Goal: Complete application form

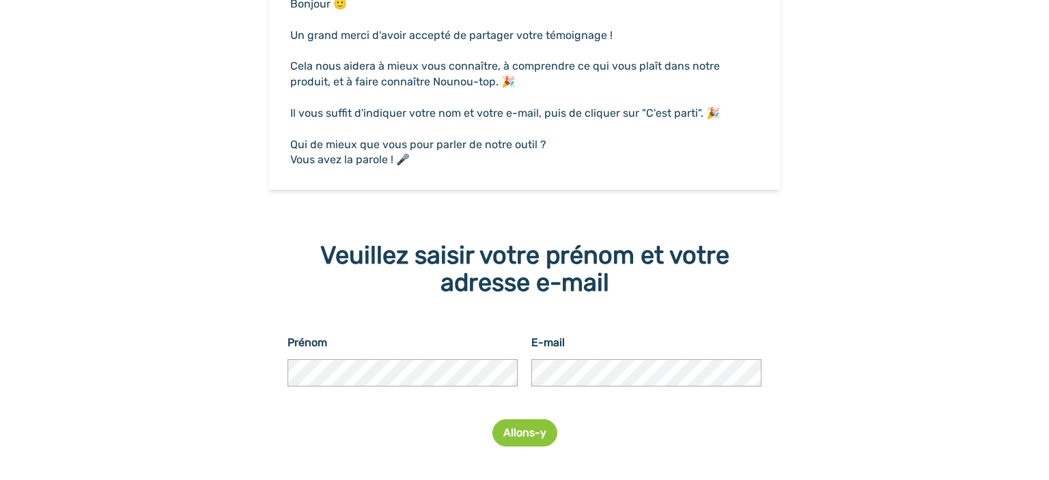
scroll to position [220, 0]
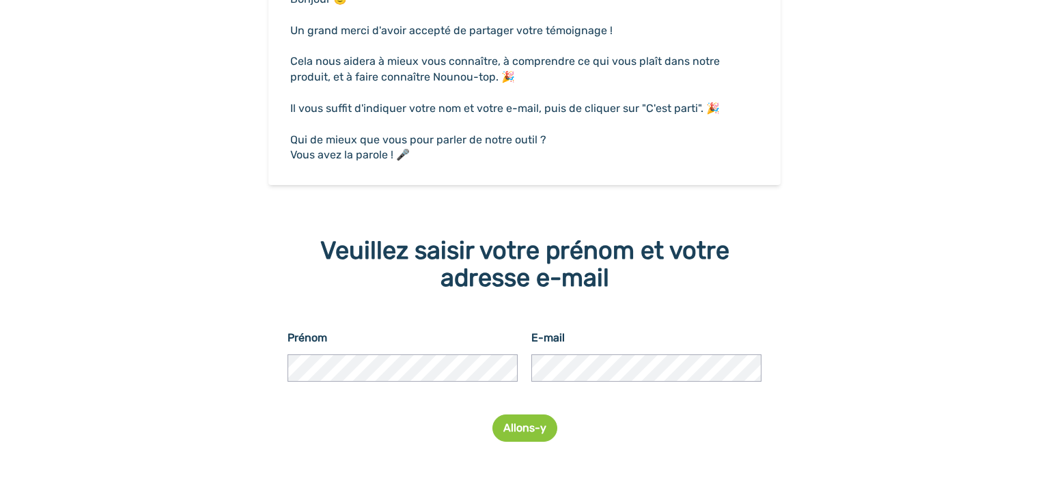
click at [511, 428] on button "Allons-y" at bounding box center [524, 427] width 65 height 27
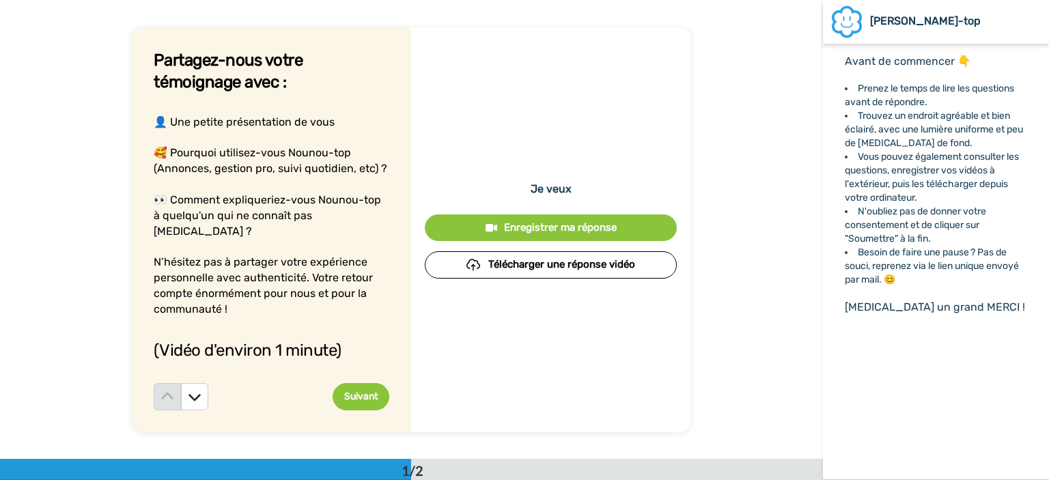
click at [356, 391] on button "Suivant" at bounding box center [361, 396] width 57 height 27
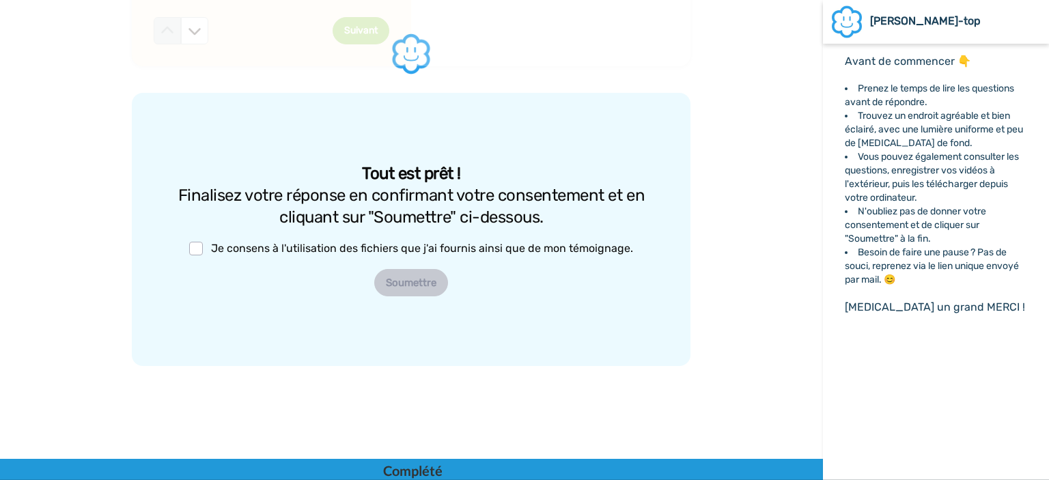
scroll to position [366, 0]
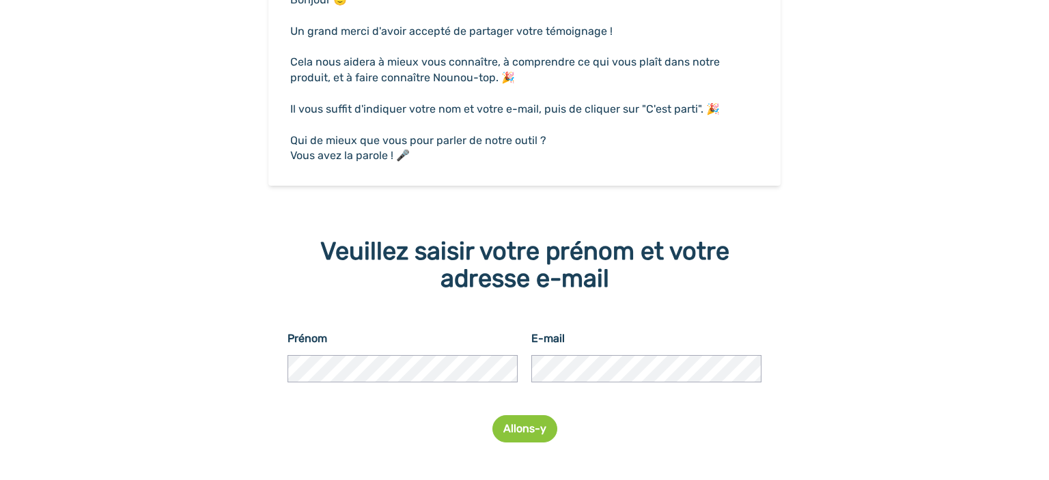
scroll to position [220, 0]
click at [522, 430] on button "Allons-y" at bounding box center [524, 427] width 65 height 27
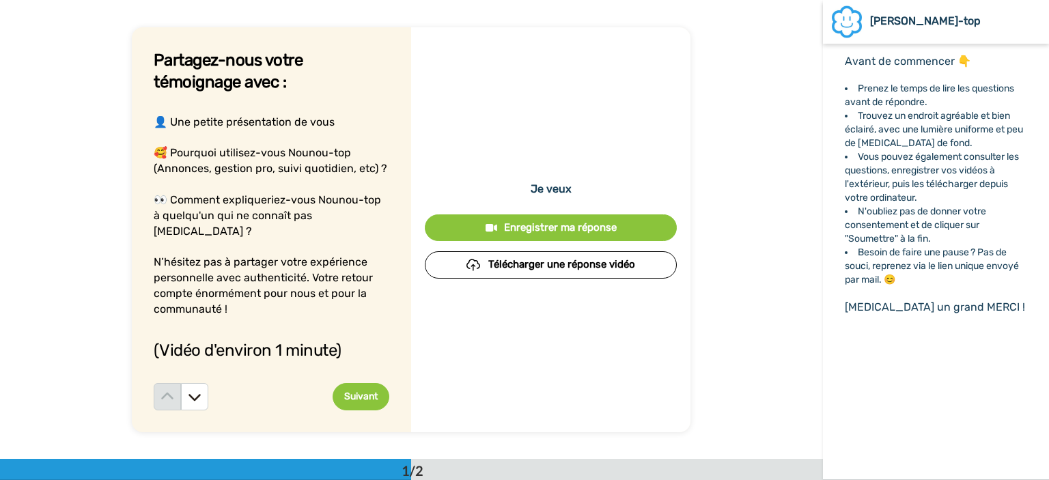
click at [533, 229] on div "Enregistrer ma réponse" at bounding box center [551, 228] width 230 height 14
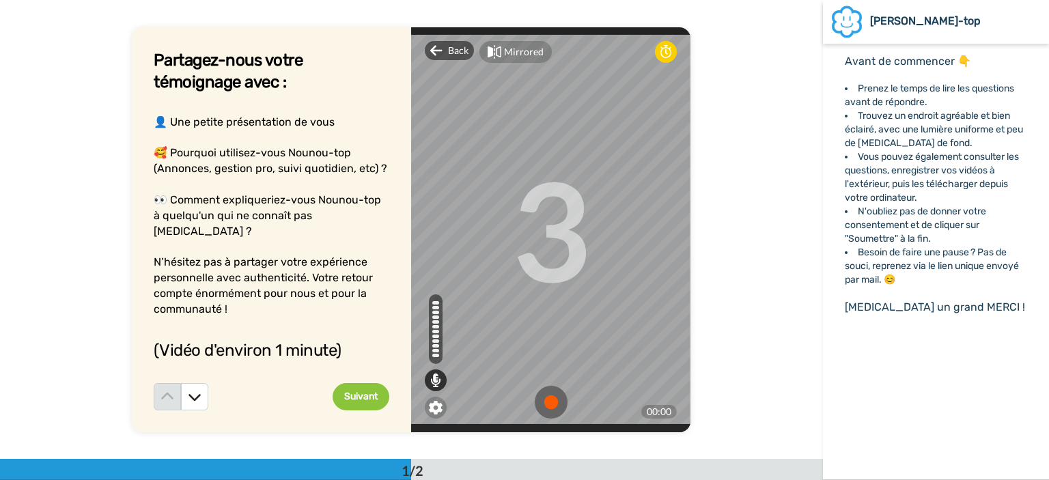
click at [547, 390] on img at bounding box center [551, 402] width 33 height 33
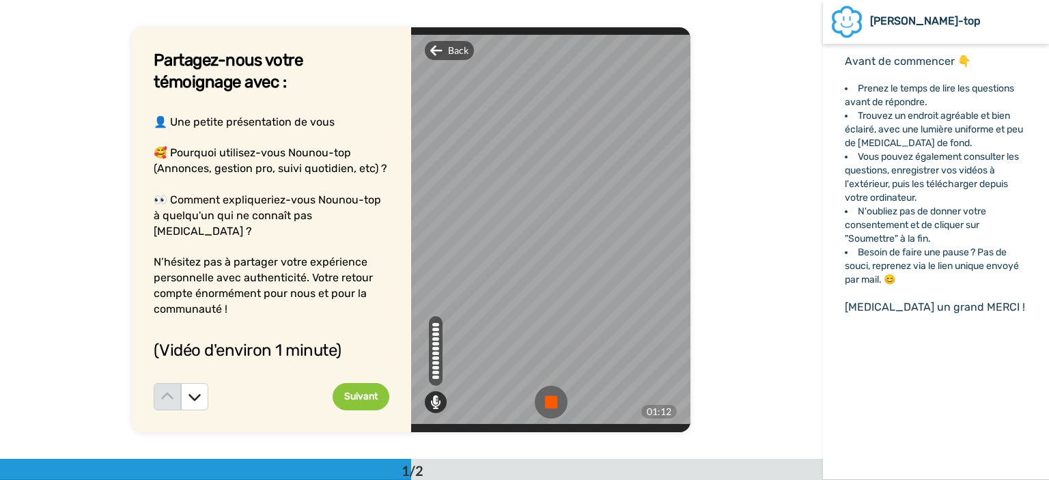
click at [550, 389] on img at bounding box center [551, 402] width 33 height 33
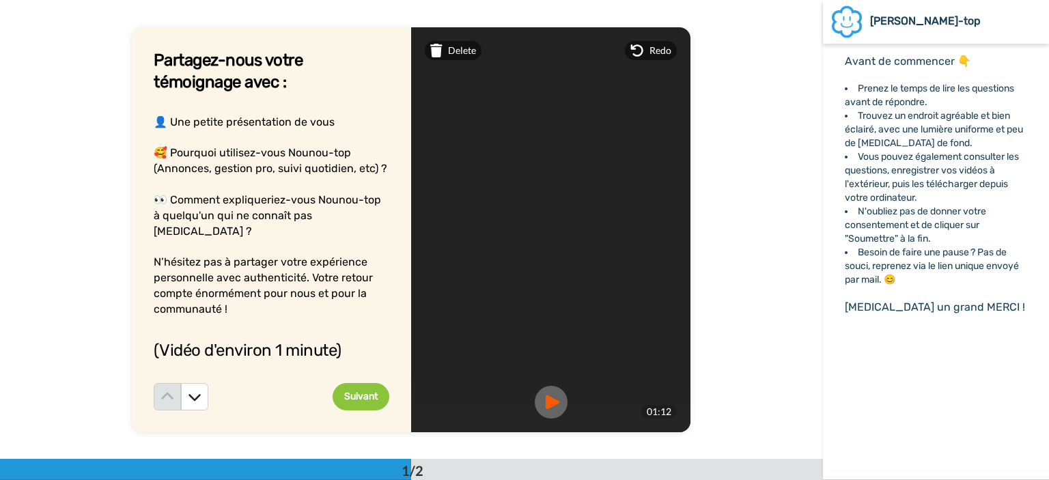
click at [361, 389] on button "Suivant" at bounding box center [361, 396] width 57 height 27
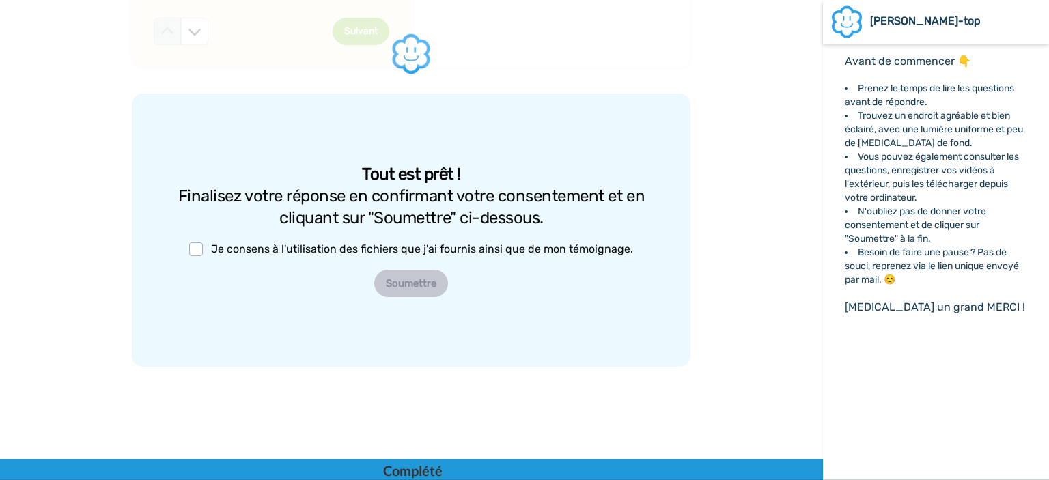
scroll to position [366, 0]
click at [189, 248] on span at bounding box center [196, 249] width 14 height 14
drag, startPoint x: 408, startPoint y: 285, endPoint x: 392, endPoint y: 287, distance: 16.5
click at [408, 285] on button "Soumettre" at bounding box center [411, 282] width 74 height 27
